Goal: Transaction & Acquisition: Purchase product/service

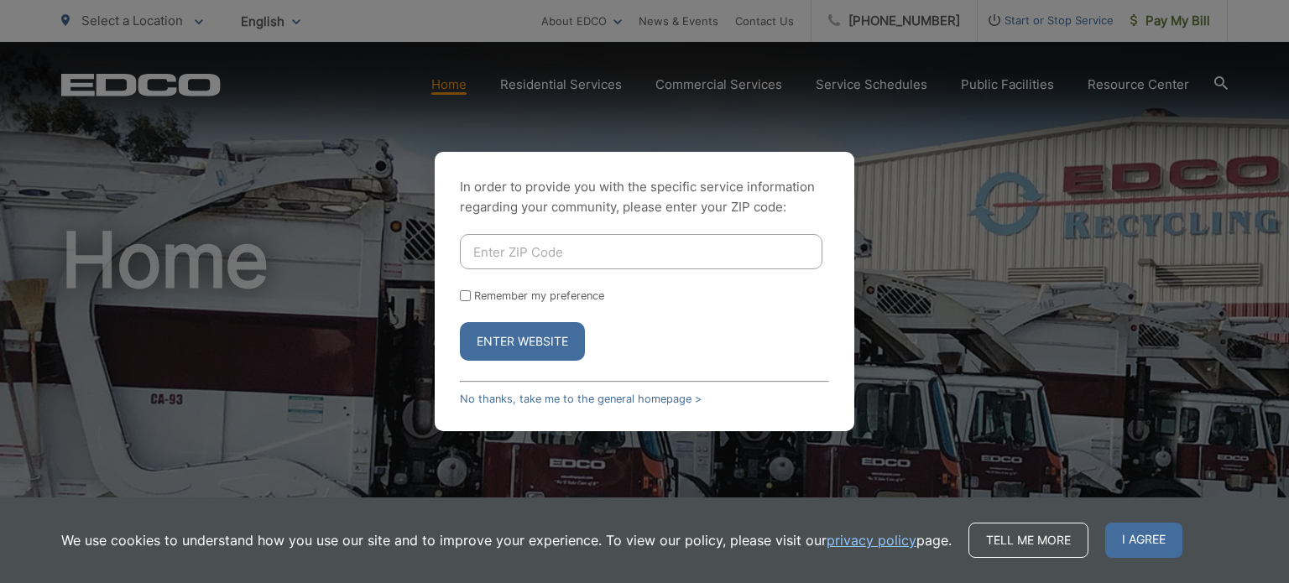
click at [495, 249] on input "Enter ZIP Code" at bounding box center [641, 251] width 362 height 35
type input "91977"
click at [487, 294] on label "Remember my preference" at bounding box center [539, 295] width 130 height 13
click at [471, 294] on input "Remember my preference" at bounding box center [465, 295] width 11 height 11
checkbox input "true"
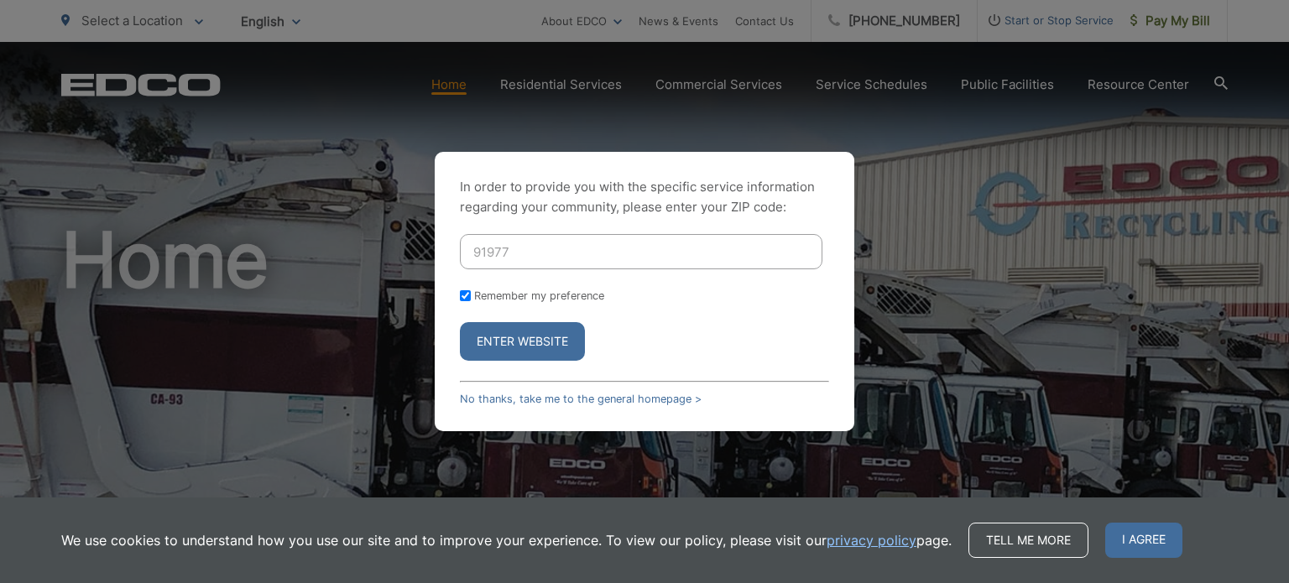
click at [510, 334] on button "Enter Website" at bounding box center [522, 341] width 125 height 39
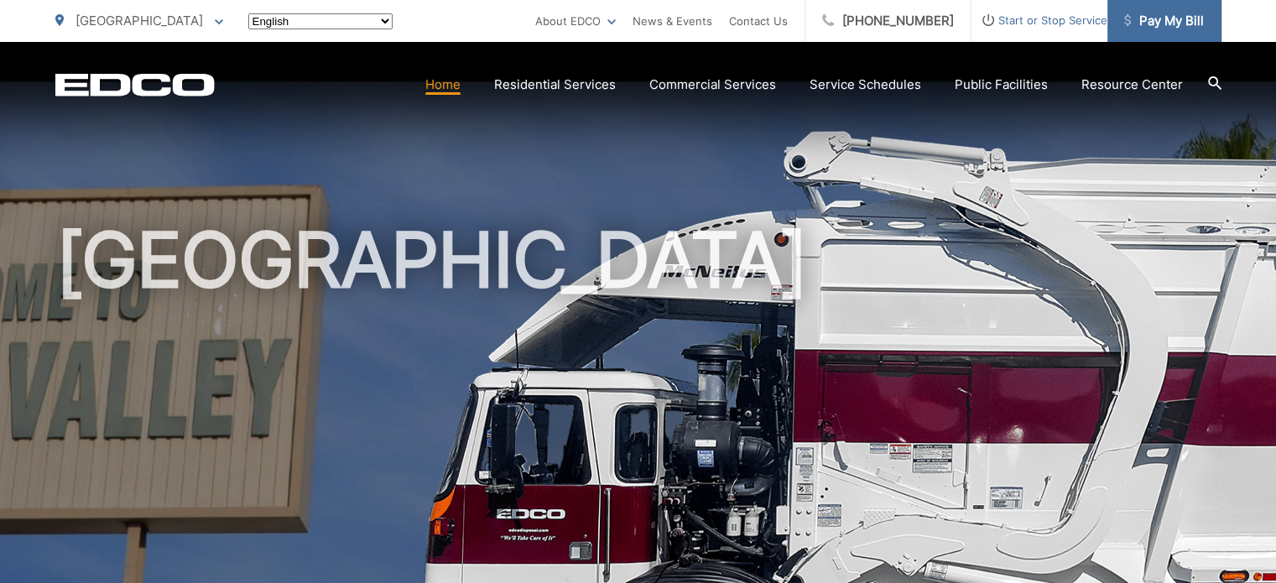
click at [1153, 16] on span "Pay My Bill" at bounding box center [1164, 21] width 80 height 20
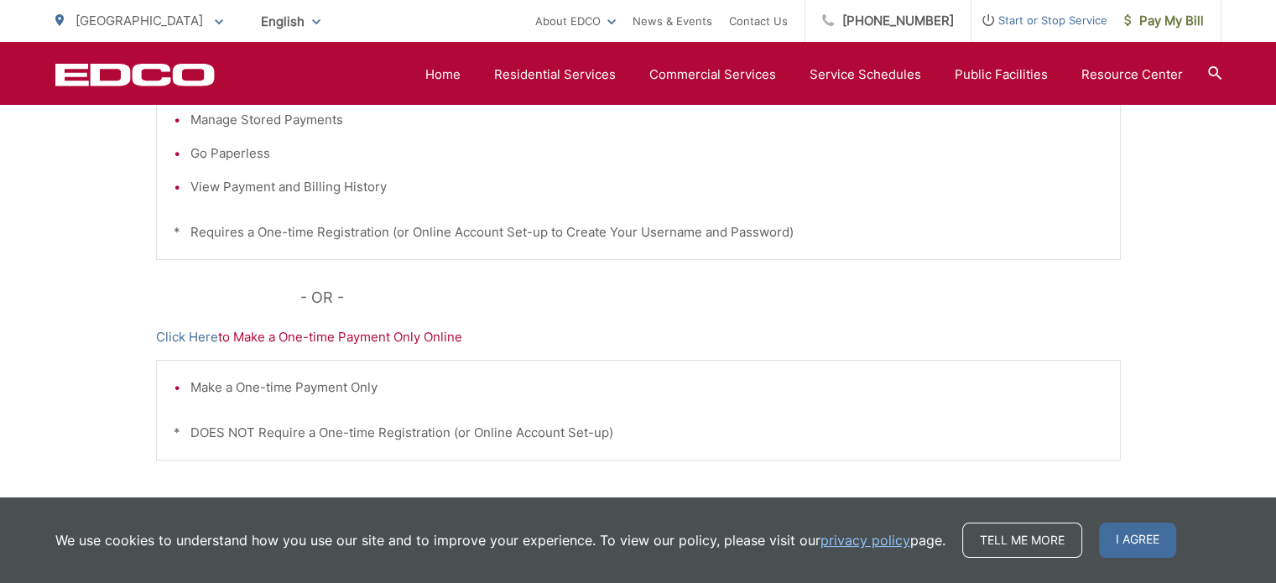
scroll to position [503, 0]
click at [190, 339] on link "Click Here" at bounding box center [187, 336] width 62 height 20
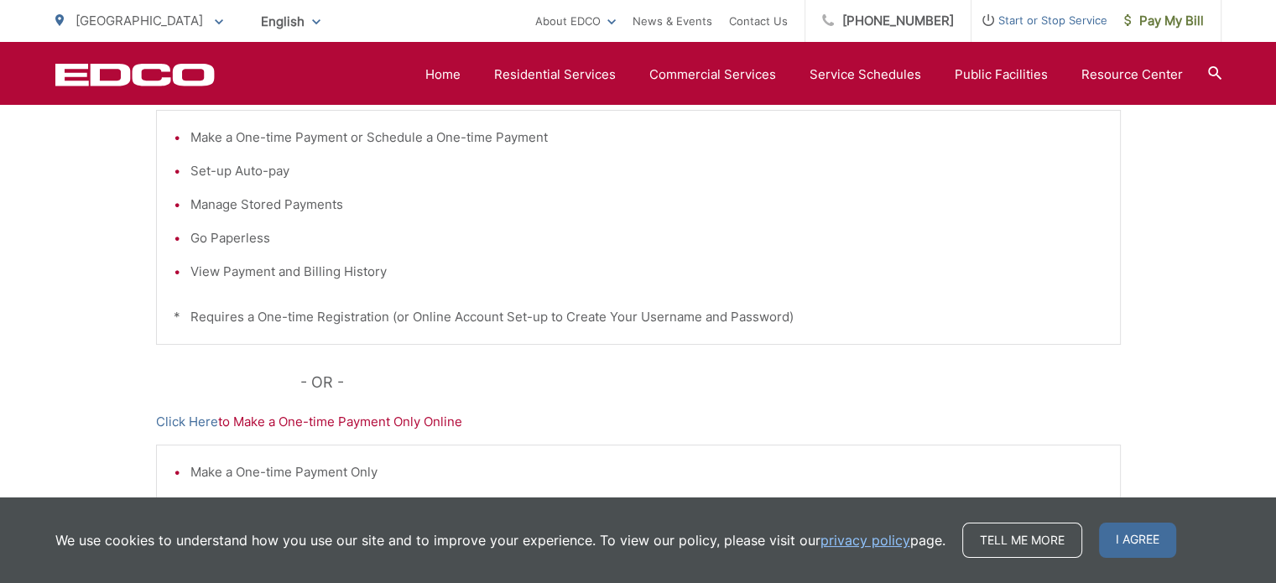
scroll to position [336, 0]
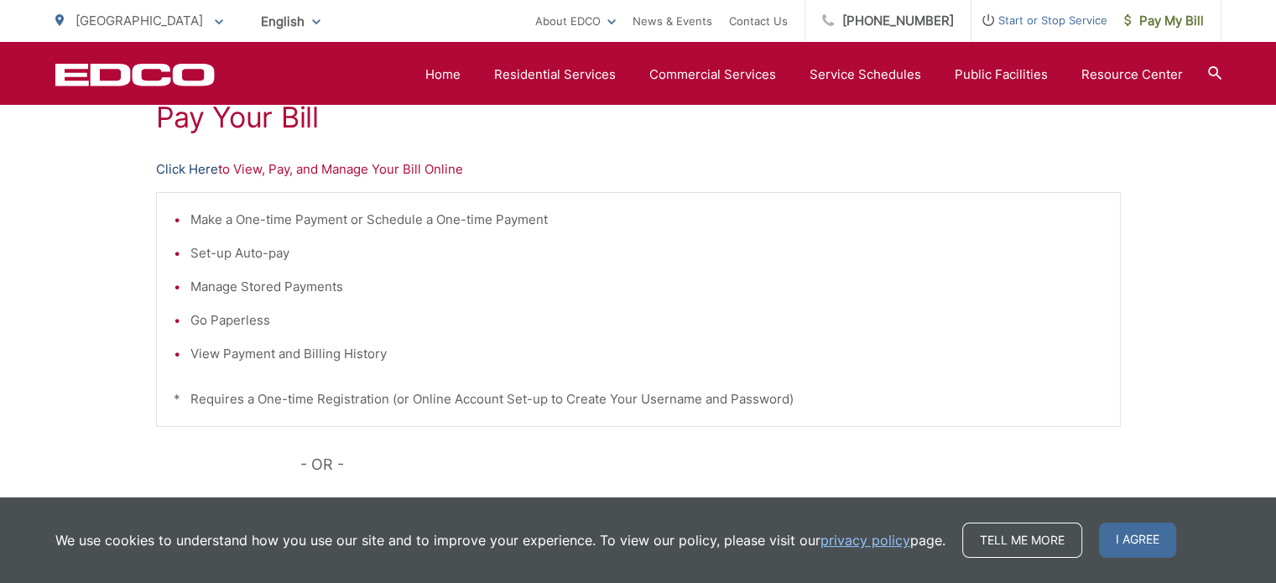
click at [185, 167] on link "Click Here" at bounding box center [187, 169] width 62 height 20
click at [171, 164] on link "Click Here" at bounding box center [187, 169] width 62 height 20
